Goal: Transaction & Acquisition: Purchase product/service

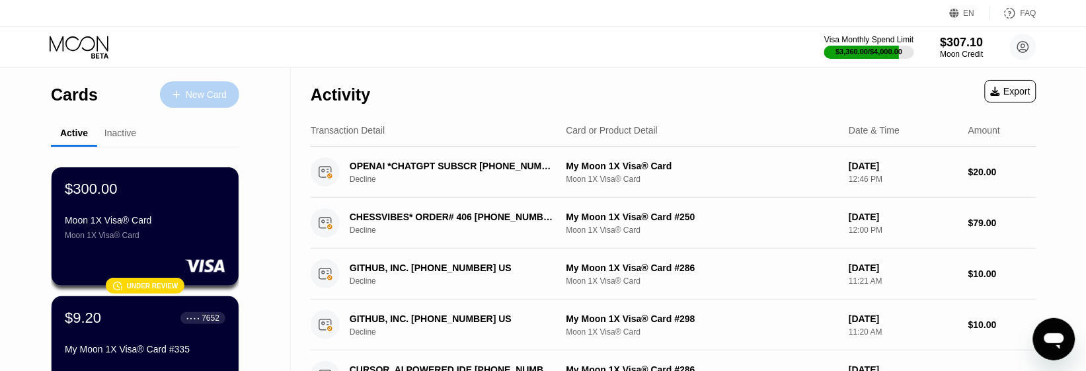
click at [179, 91] on icon at bounding box center [176, 94] width 8 height 9
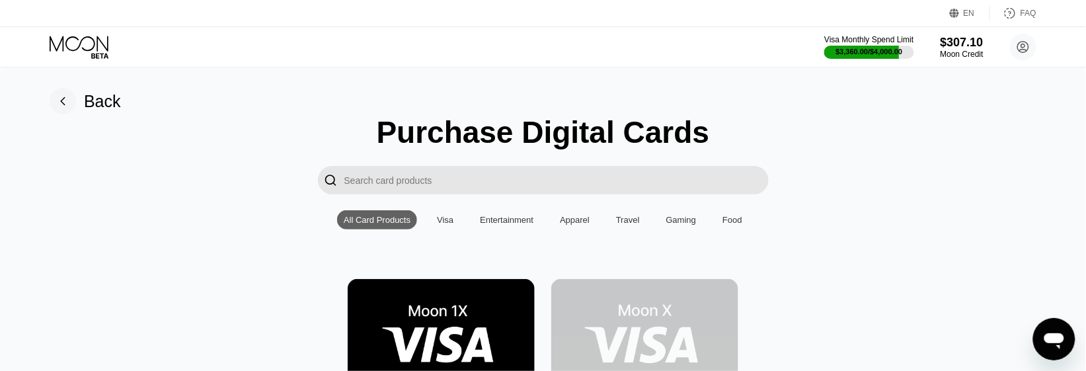
scroll to position [83, 0]
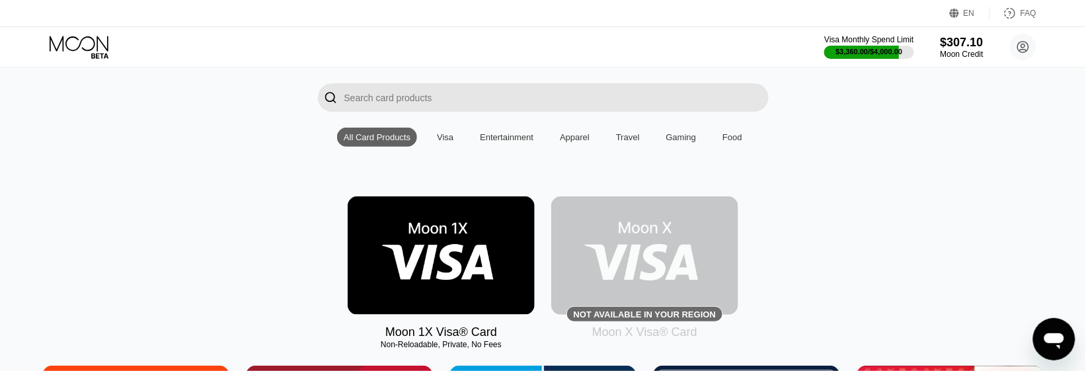
click at [416, 279] on img at bounding box center [441, 255] width 187 height 118
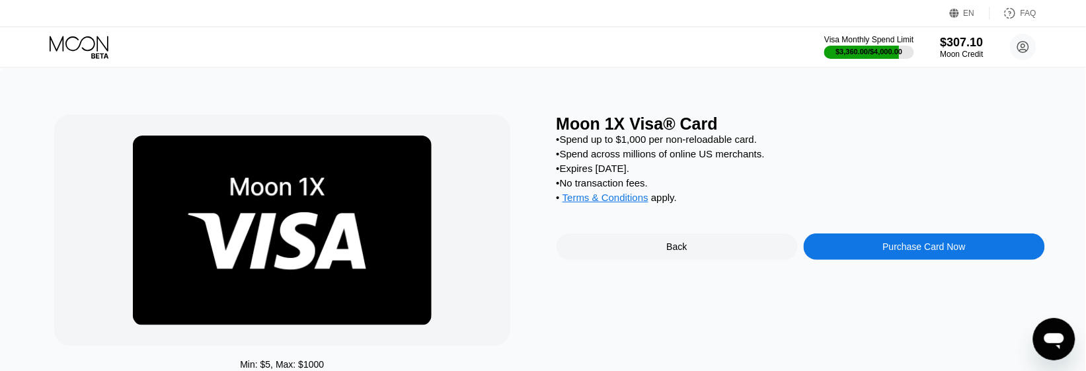
click at [894, 252] on div "Purchase Card Now" at bounding box center [924, 246] width 83 height 11
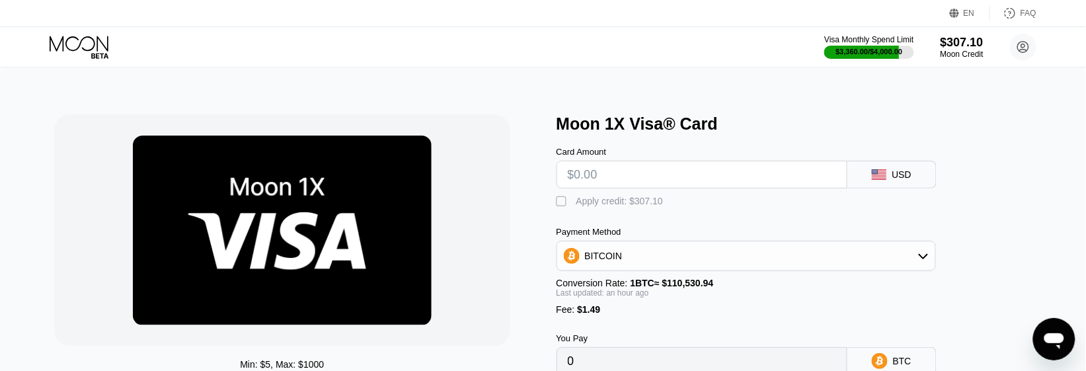
click at [620, 180] on input "text" at bounding box center [702, 174] width 268 height 26
type input "$100"
type input "0.00091334"
type input "$100"
click at [616, 100] on div "Min: $ 5 , Max: $ 1000 This card only works in The United States Moon 1X Visa® …" at bounding box center [543, 262] width 1086 height 389
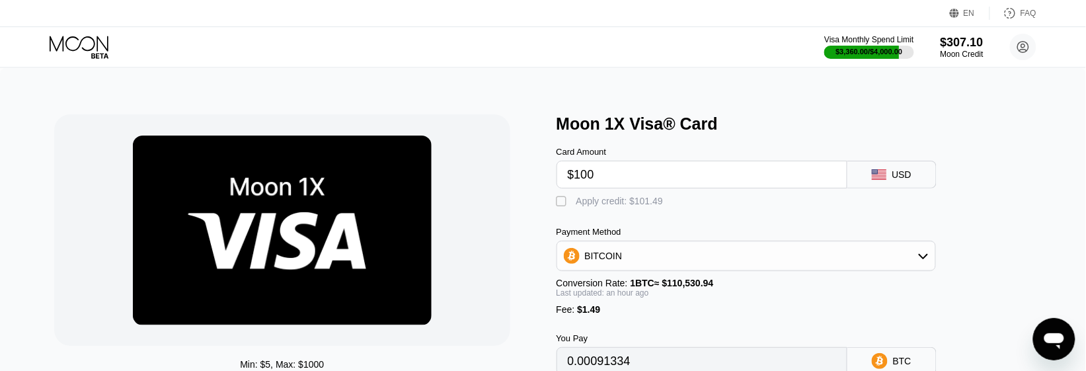
click at [562, 208] on div "" at bounding box center [562, 201] width 13 height 13
type input "0"
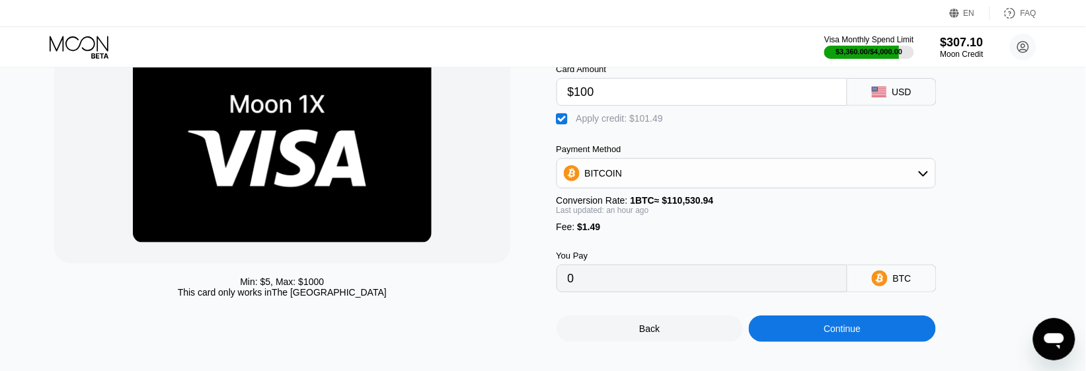
click at [838, 334] on div "Continue" at bounding box center [841, 328] width 37 height 11
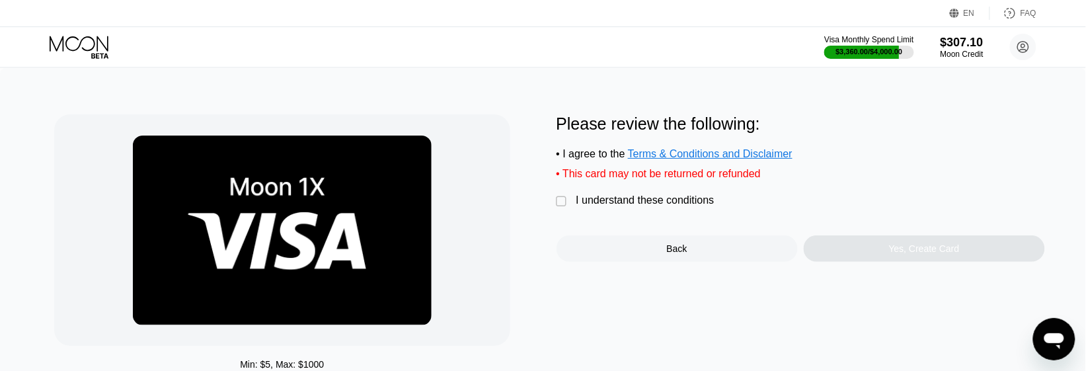
click at [565, 208] on div "" at bounding box center [562, 201] width 13 height 13
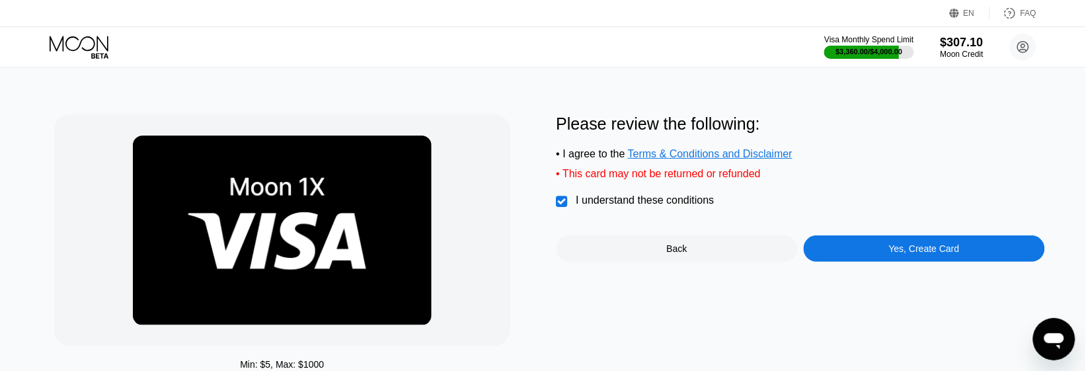
click at [890, 250] on div "Yes, Create Card" at bounding box center [923, 248] width 241 height 26
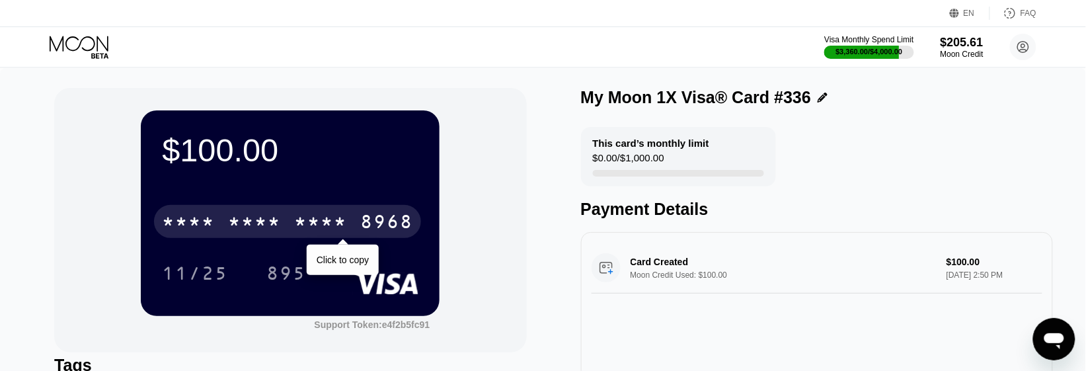
click at [275, 219] on div "* * * *" at bounding box center [254, 223] width 53 height 21
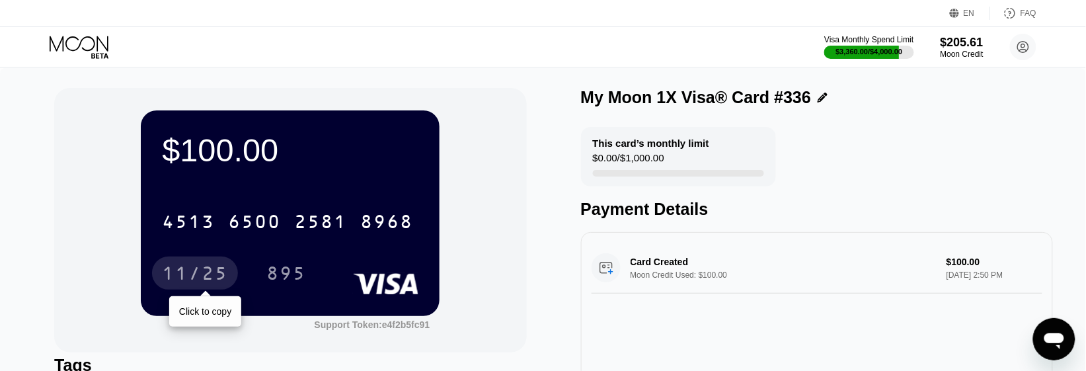
click at [205, 285] on div "11/25" at bounding box center [195, 274] width 66 height 21
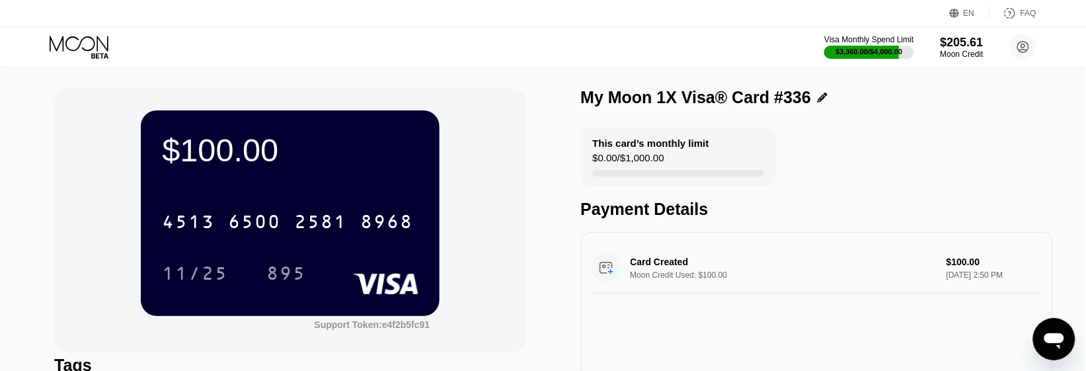
click at [91, 167] on div "$100.00 4513 6500 2581 8968 11/25 895 Support Token: e4f2b5fc91" at bounding box center [290, 220] width 472 height 264
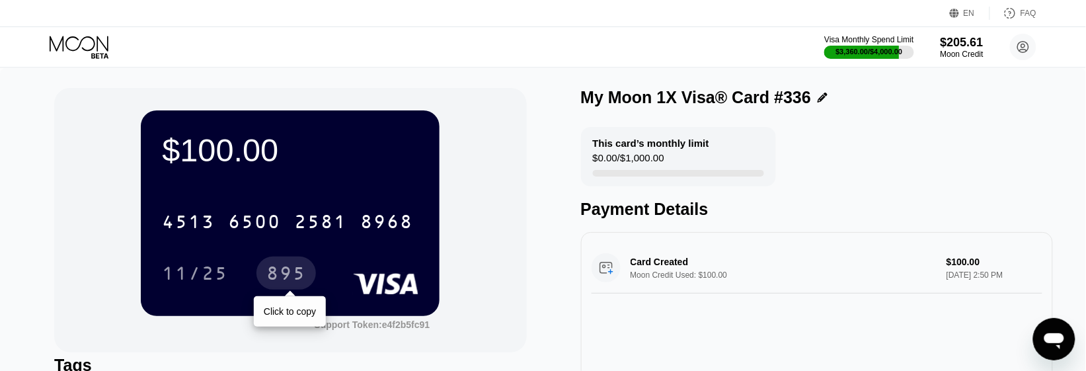
click at [299, 278] on div "895" at bounding box center [286, 274] width 40 height 21
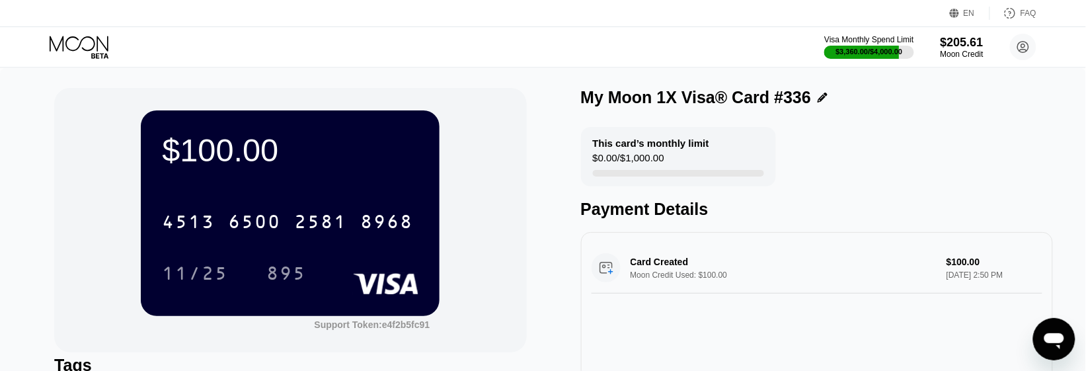
click at [40, 94] on div "$100.00 4513 6500 2581 8968 11/25 895 Support Token: e4f2b5fc91 Tags Add Tag Ma…" at bounding box center [543, 282] width 1086 height 428
click at [77, 36] on icon at bounding box center [80, 47] width 61 height 23
